Goal: Navigation & Orientation: Find specific page/section

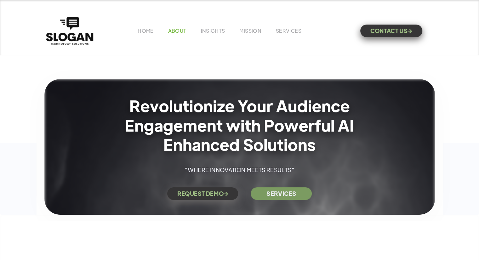
click at [176, 32] on link "ABOUT" at bounding box center [177, 30] width 18 height 7
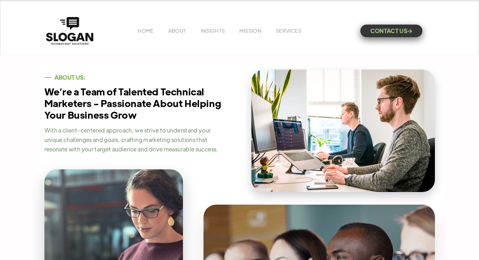
scroll to position [683, 0]
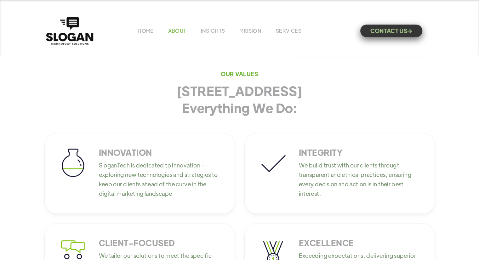
click at [178, 30] on link "ABOUT" at bounding box center [177, 30] width 18 height 7
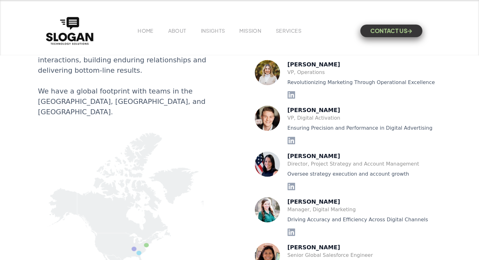
scroll to position [1294, 0]
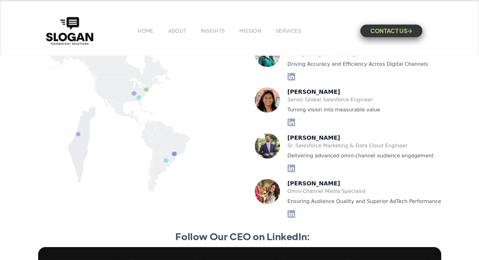
scroll to position [1460, 0]
